Goal: Information Seeking & Learning: Check status

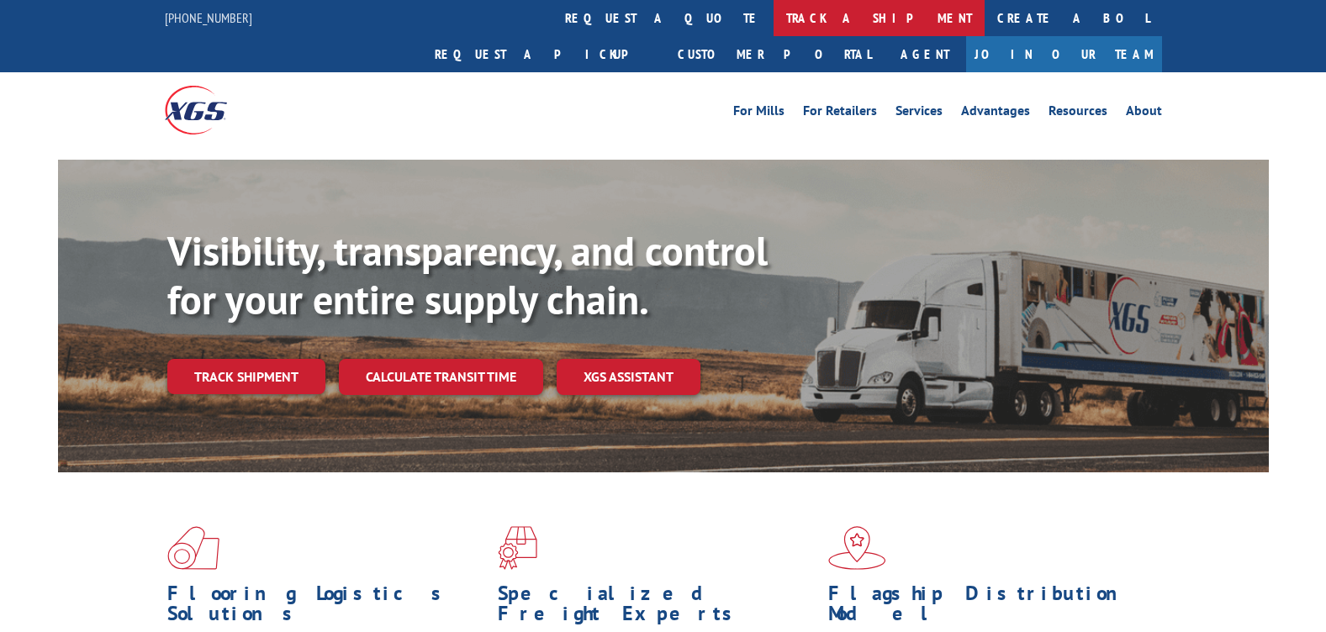
drag, startPoint x: 0, startPoint y: 0, endPoint x: 597, endPoint y: 17, distance: 597.1
click at [773, 17] on link "track a shipment" at bounding box center [878, 18] width 211 height 36
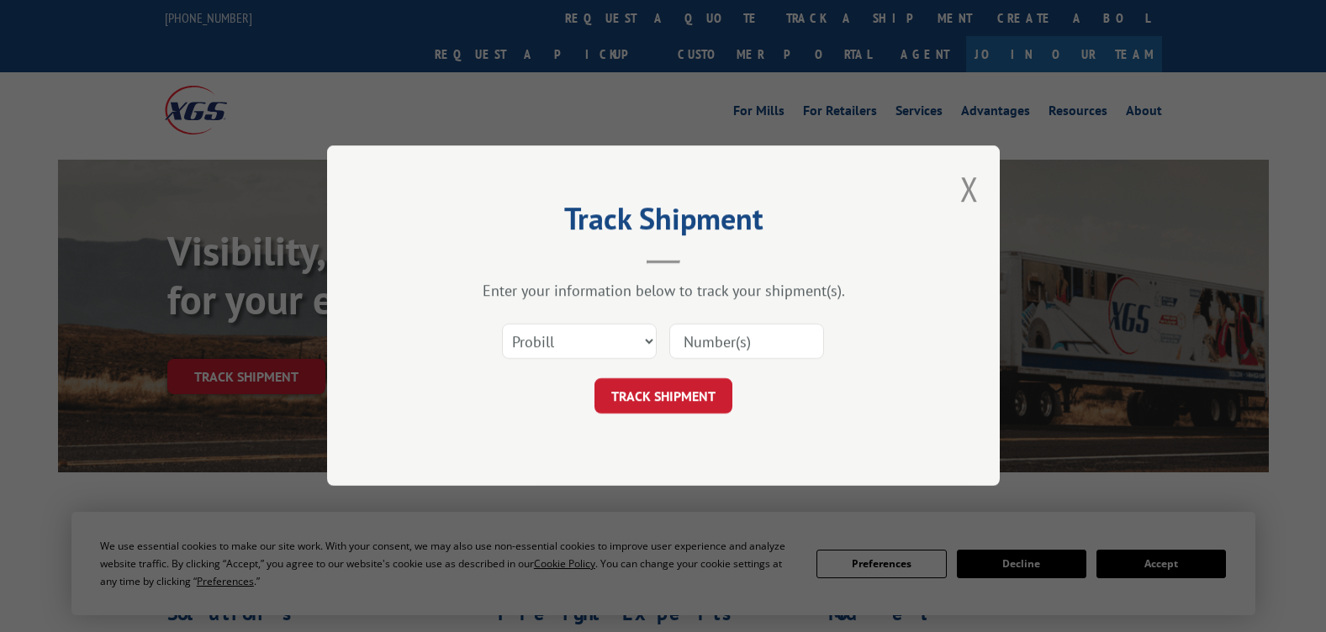
click at [699, 339] on input at bounding box center [746, 341] width 155 height 35
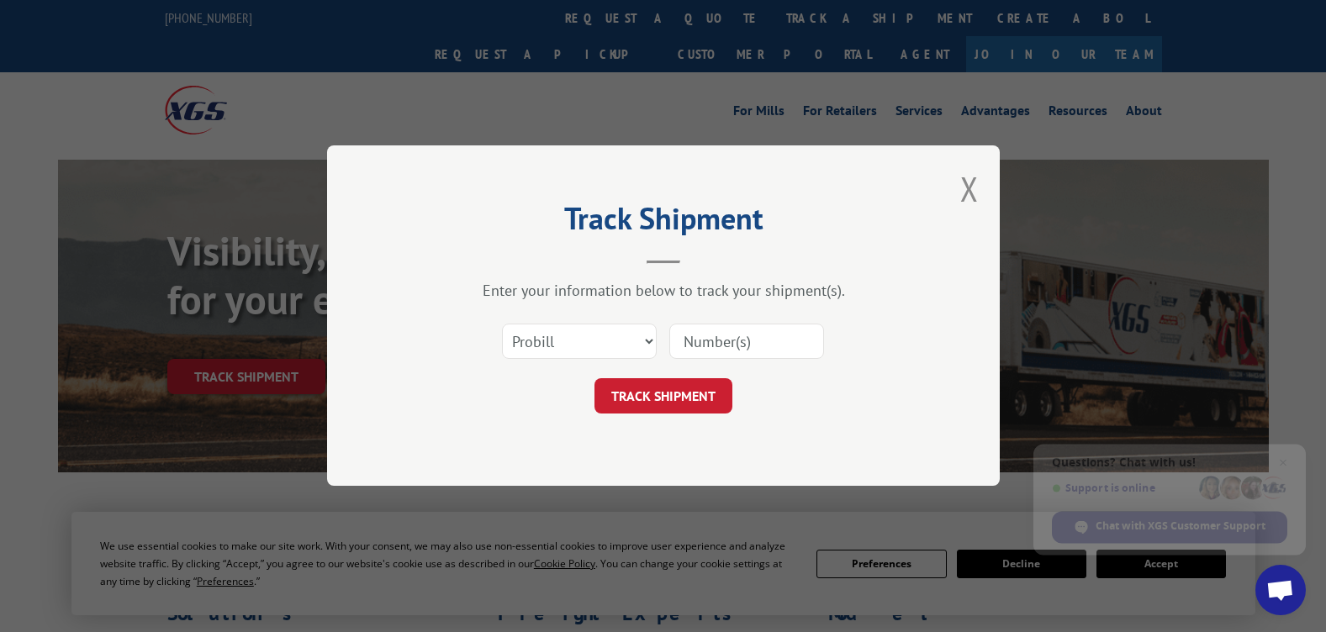
type input "17470615"
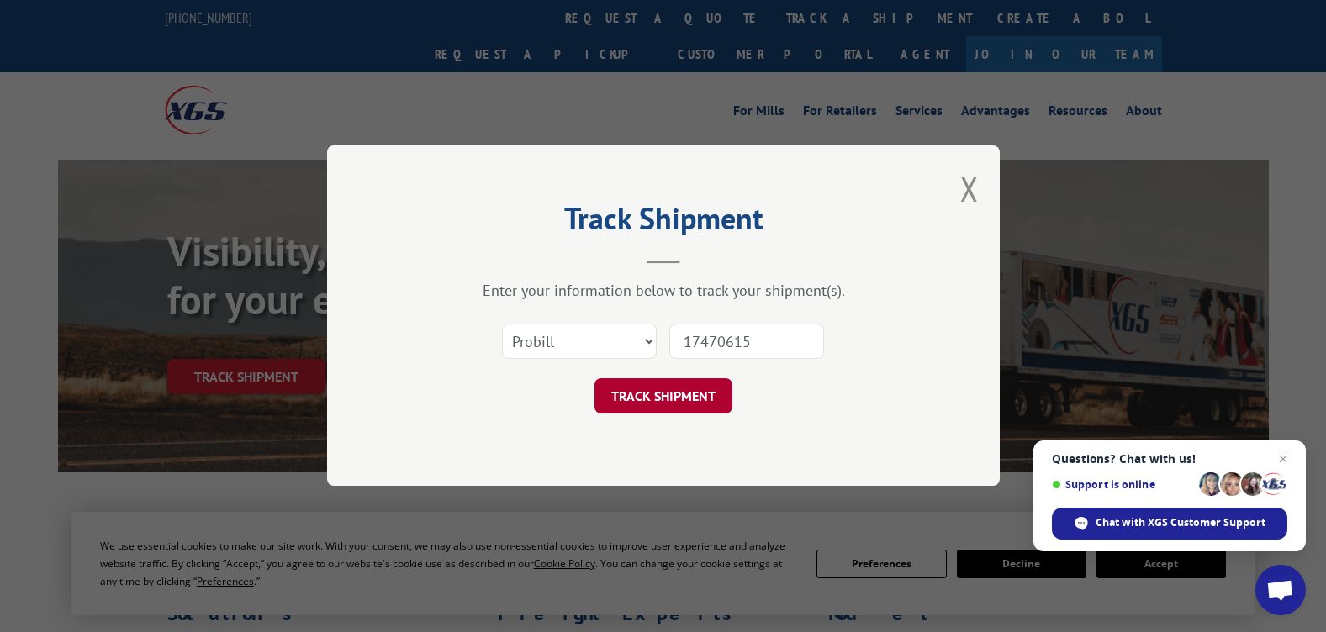
click at [677, 399] on button "TRACK SHIPMENT" at bounding box center [663, 396] width 138 height 35
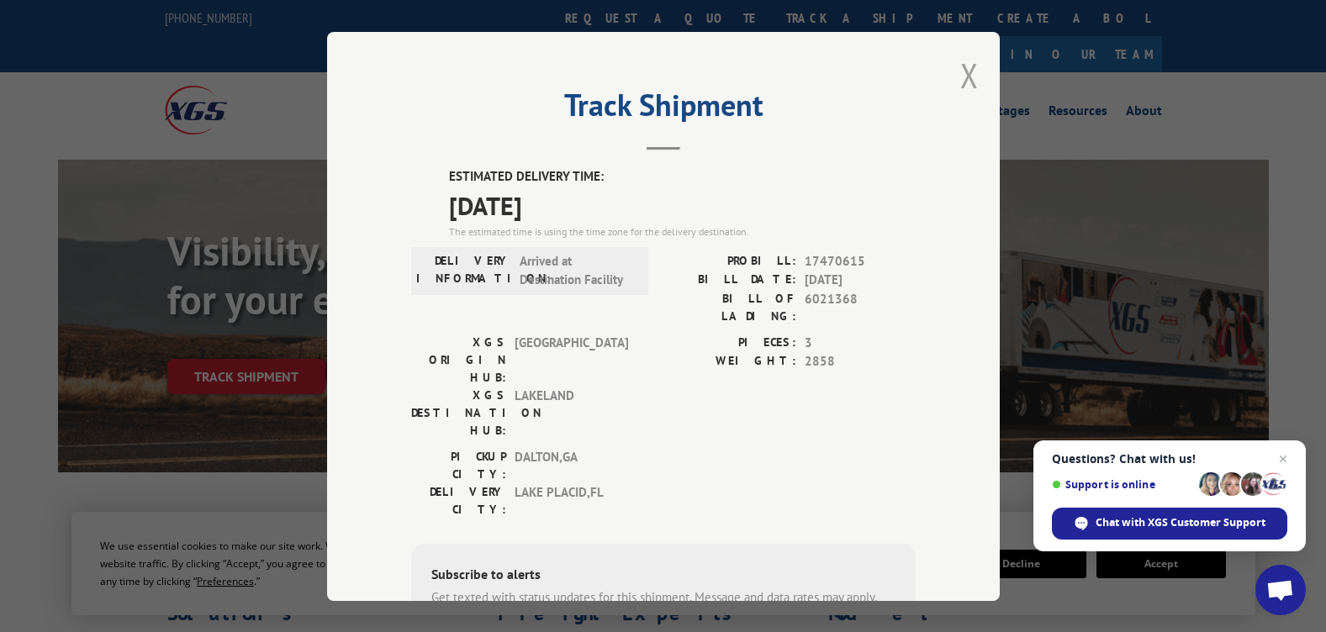
click at [963, 75] on button "Close modal" at bounding box center [969, 75] width 18 height 45
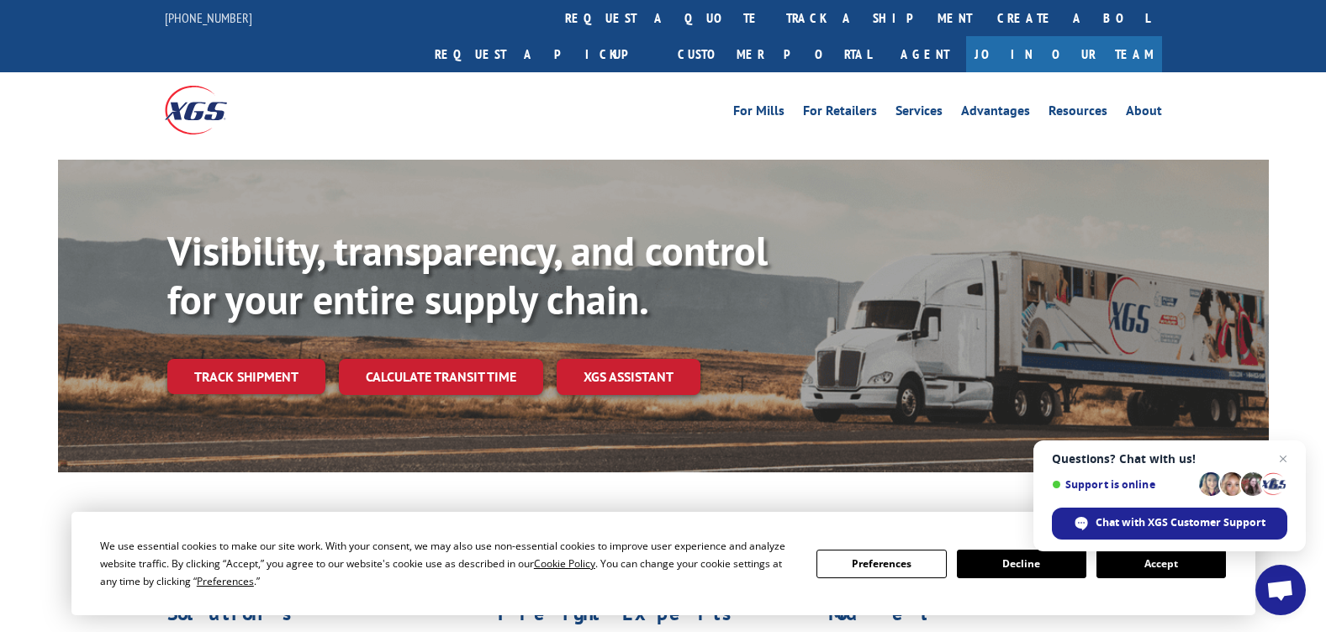
click at [1282, 459] on span "Close chat" at bounding box center [1283, 459] width 20 height 20
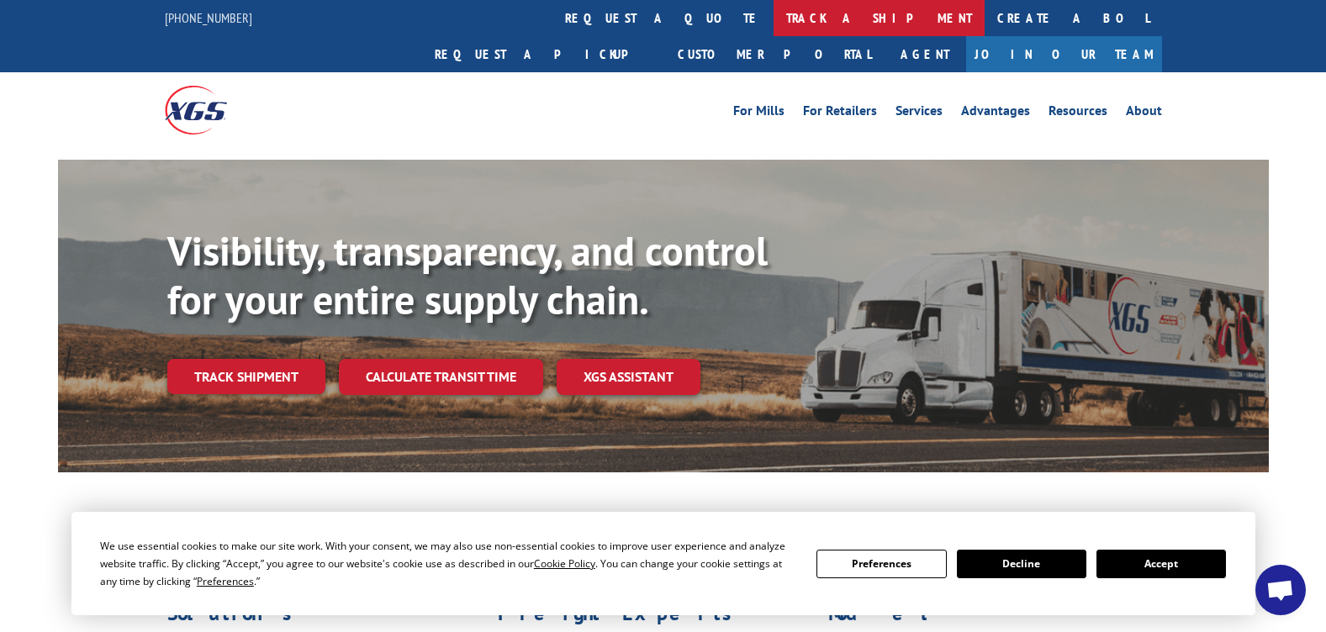
click at [773, 15] on link "track a shipment" at bounding box center [878, 18] width 211 height 36
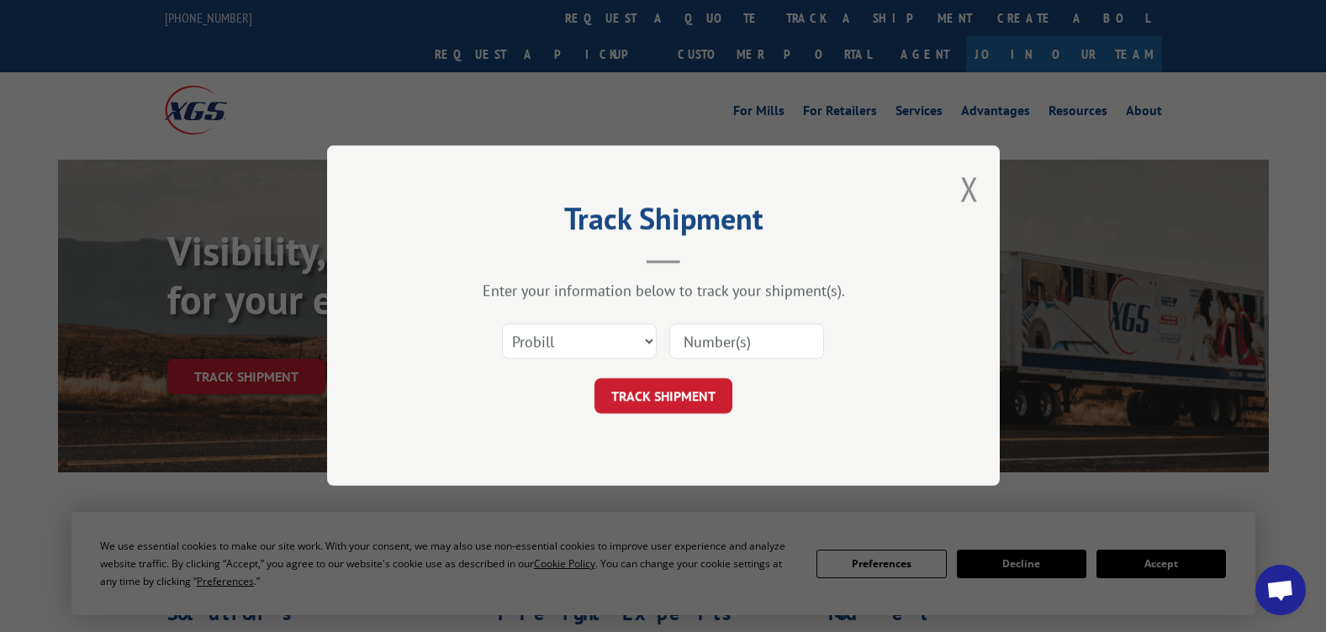
click at [710, 342] on input at bounding box center [746, 341] width 155 height 35
type input "17470615"
click at [710, 401] on button "TRACK SHIPMENT" at bounding box center [663, 396] width 138 height 35
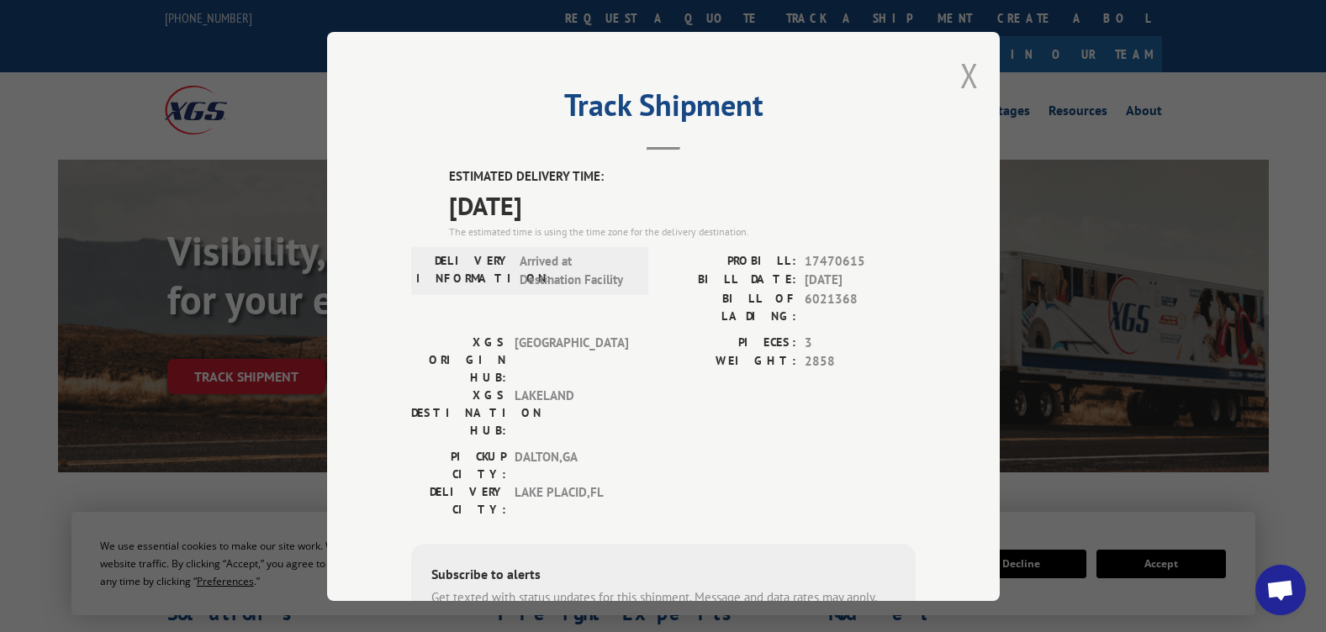
click at [962, 75] on button "Close modal" at bounding box center [969, 75] width 18 height 45
